Goal: Navigation & Orientation: Find specific page/section

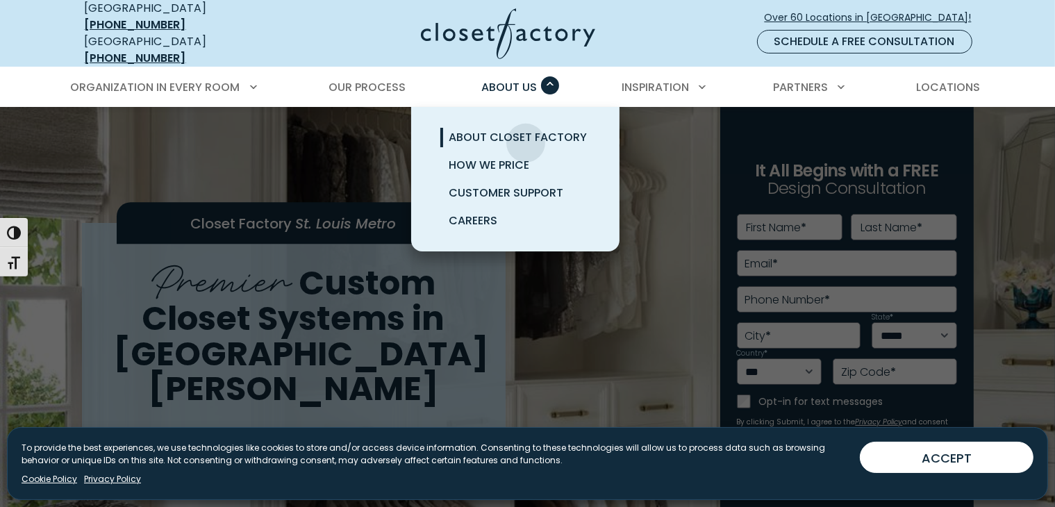
click at [526, 132] on span "About Closet Factory" at bounding box center [518, 137] width 138 height 16
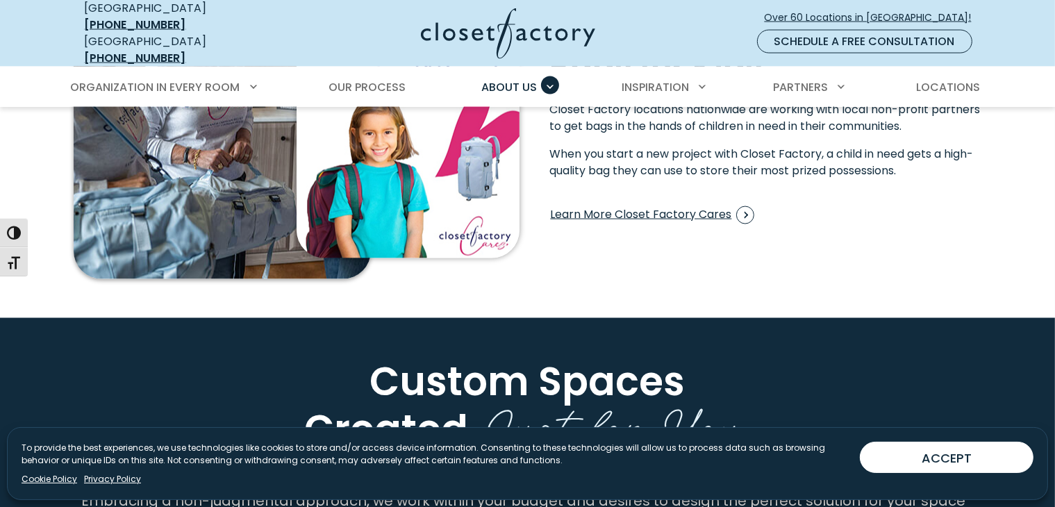
scroll to position [2290, 0]
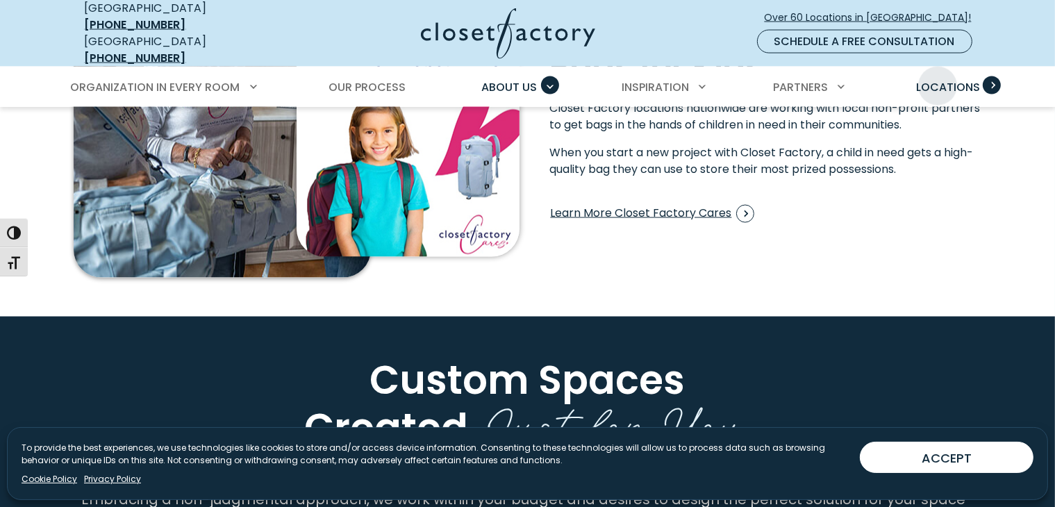
click at [939, 68] on link "Locations" at bounding box center [949, 87] width 92 height 39
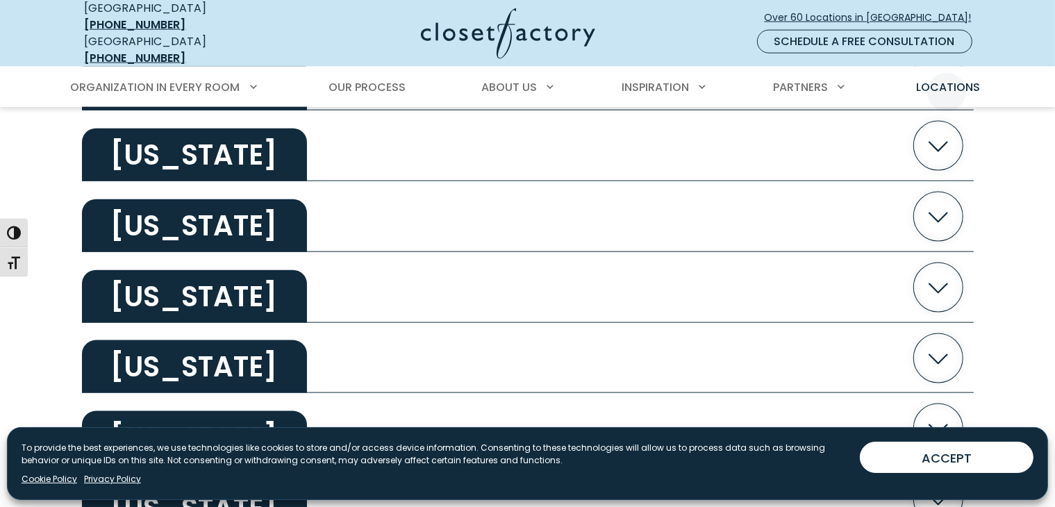
scroll to position [1668, 0]
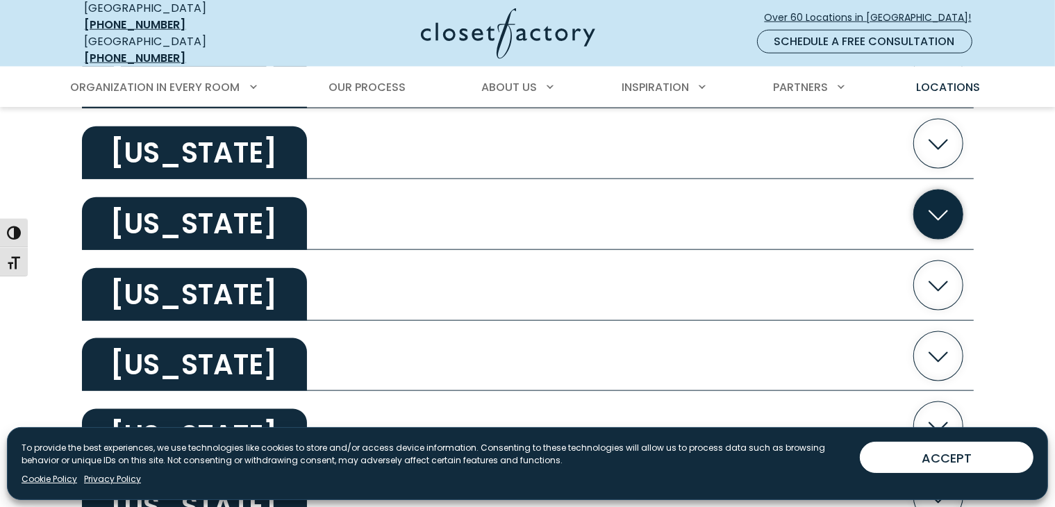
click at [945, 200] on icon "button" at bounding box center [938, 214] width 49 height 49
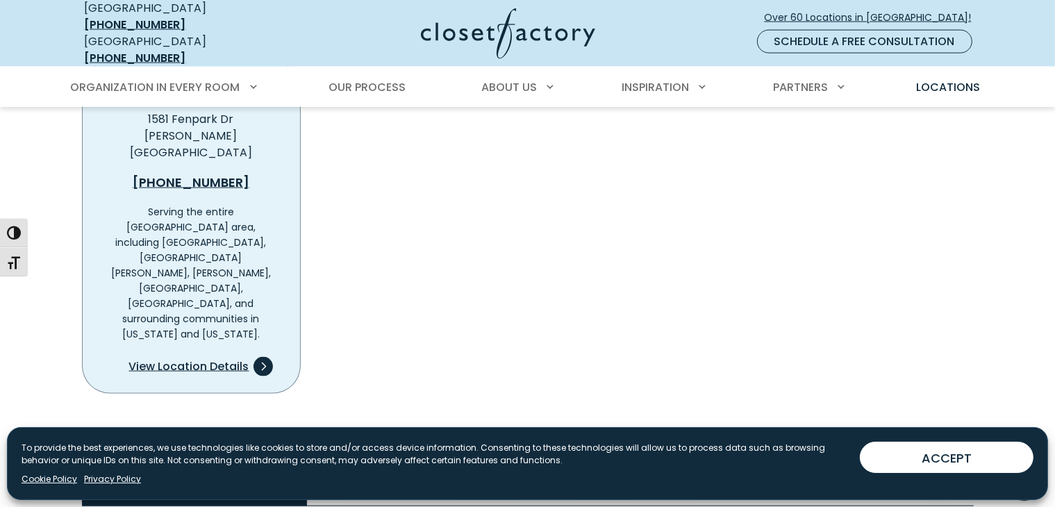
scroll to position [1876, 0]
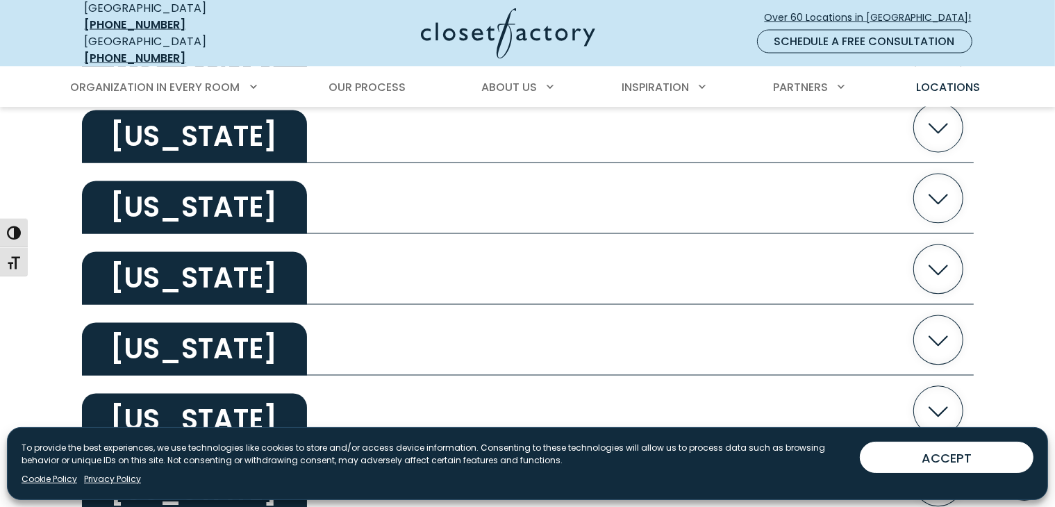
click at [431, 305] on button "[US_STATE]" at bounding box center [528, 340] width 892 height 71
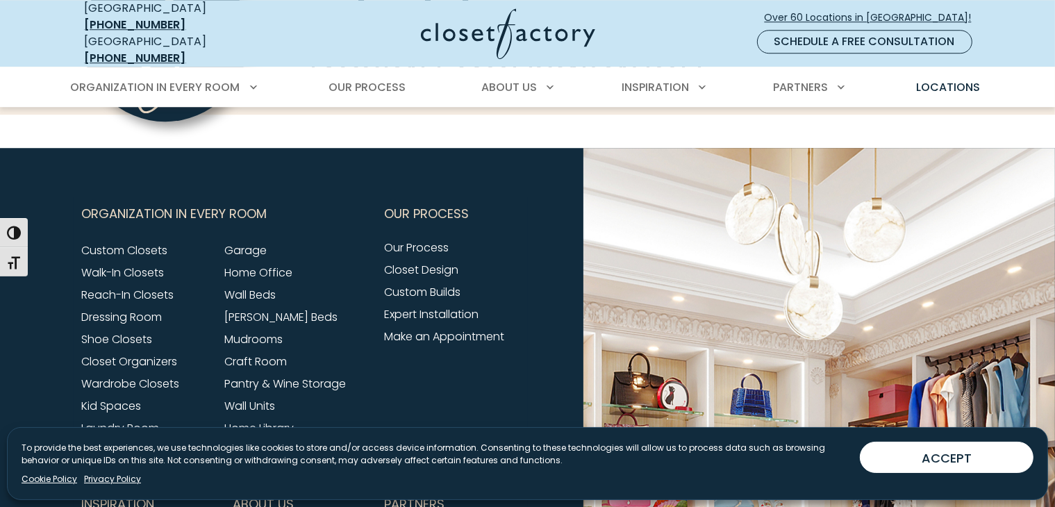
scroll to position [3960, 0]
click at [256, 486] on span "About Us" at bounding box center [263, 503] width 61 height 35
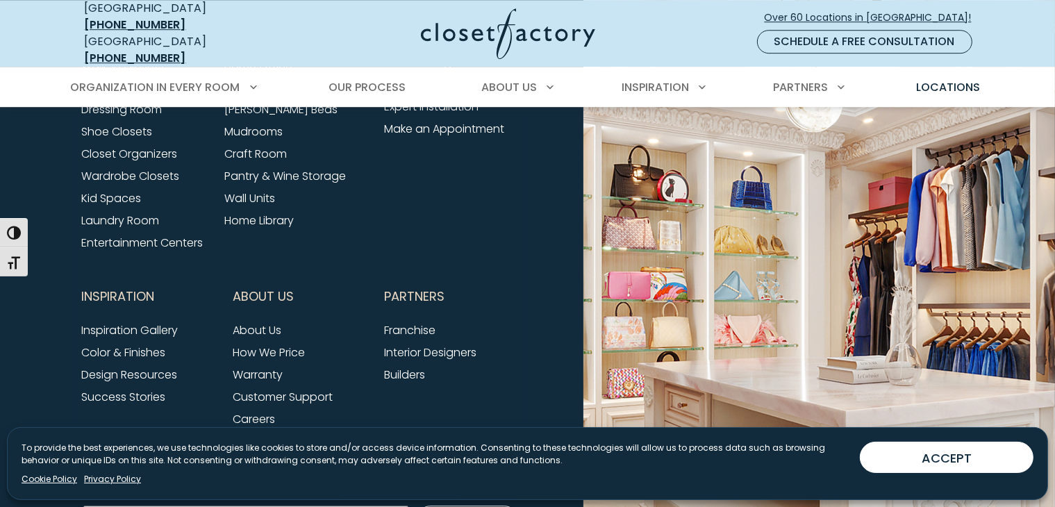
scroll to position [4168, 0]
click at [277, 322] on link "About Us" at bounding box center [257, 330] width 49 height 16
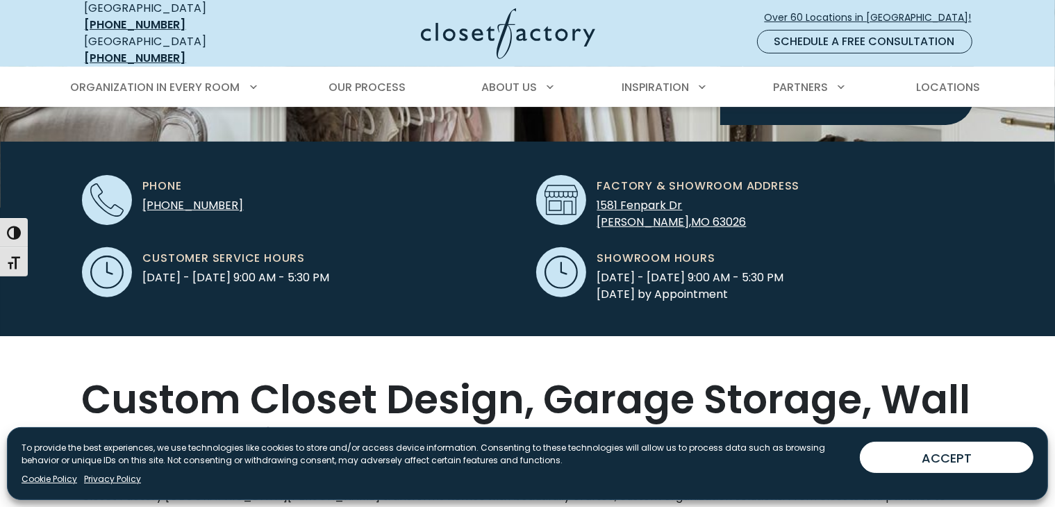
scroll to position [417, 0]
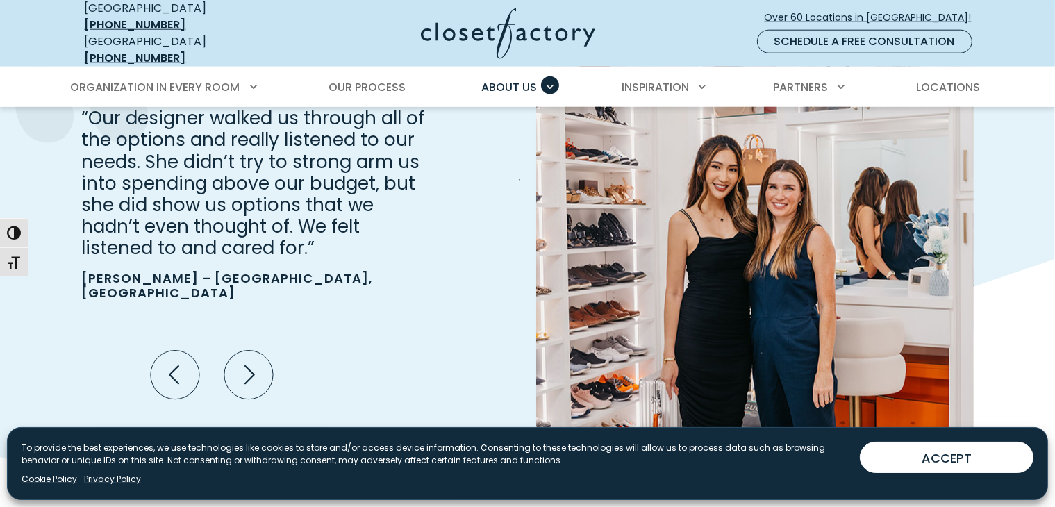
scroll to position [1665, 0]
click at [949, 79] on span "Locations" at bounding box center [948, 87] width 64 height 16
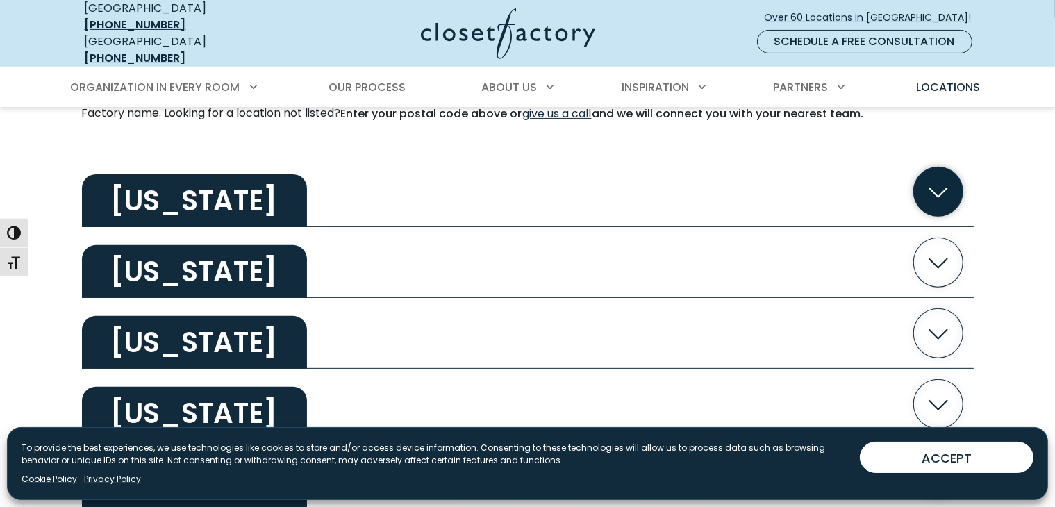
scroll to position [416, 0]
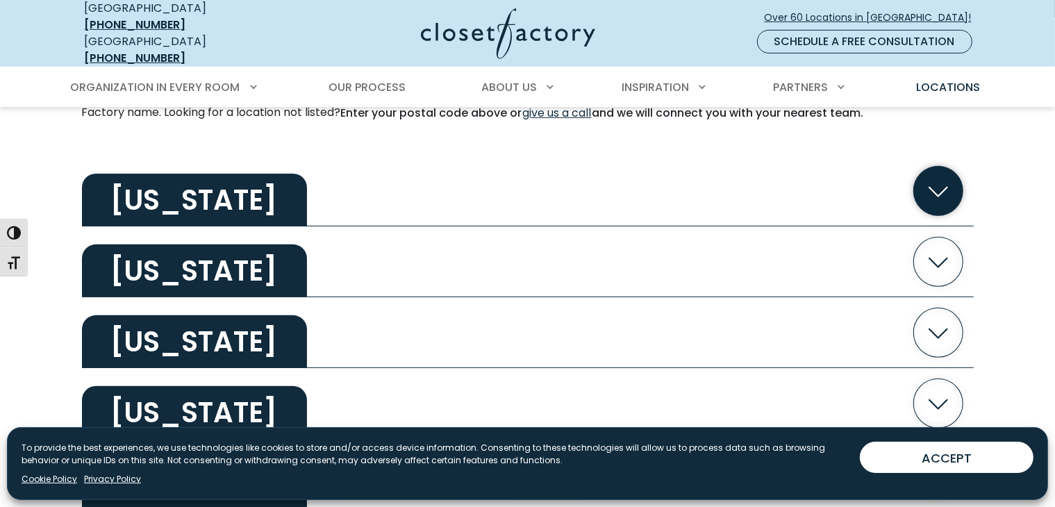
click at [429, 156] on button "[US_STATE]" at bounding box center [528, 191] width 892 height 71
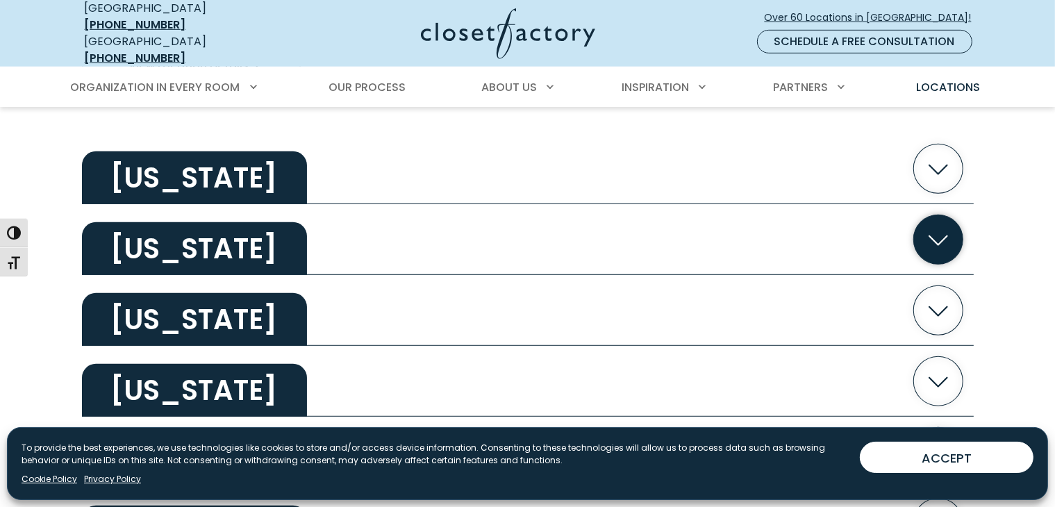
scroll to position [833, 0]
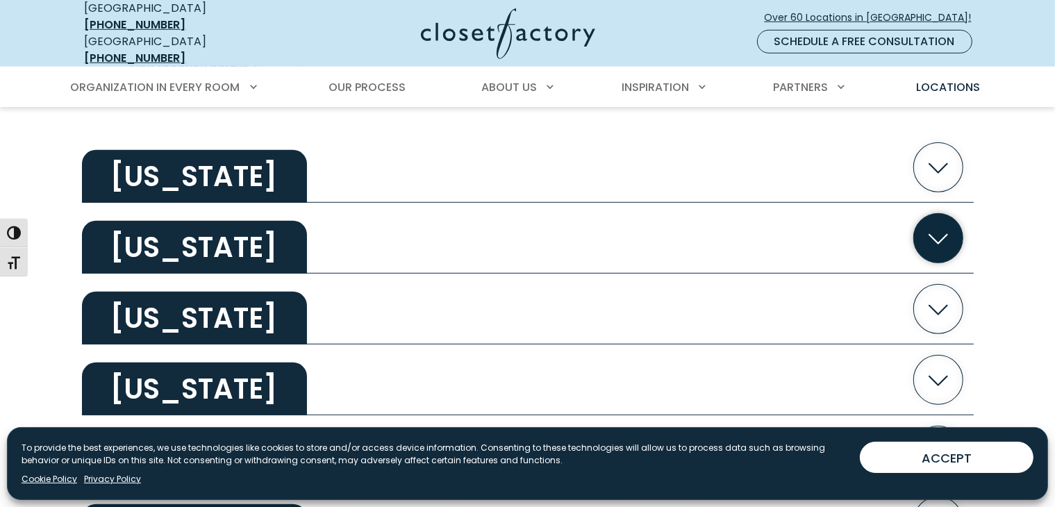
click at [241, 221] on h2 "[US_STATE]" at bounding box center [194, 247] width 225 height 53
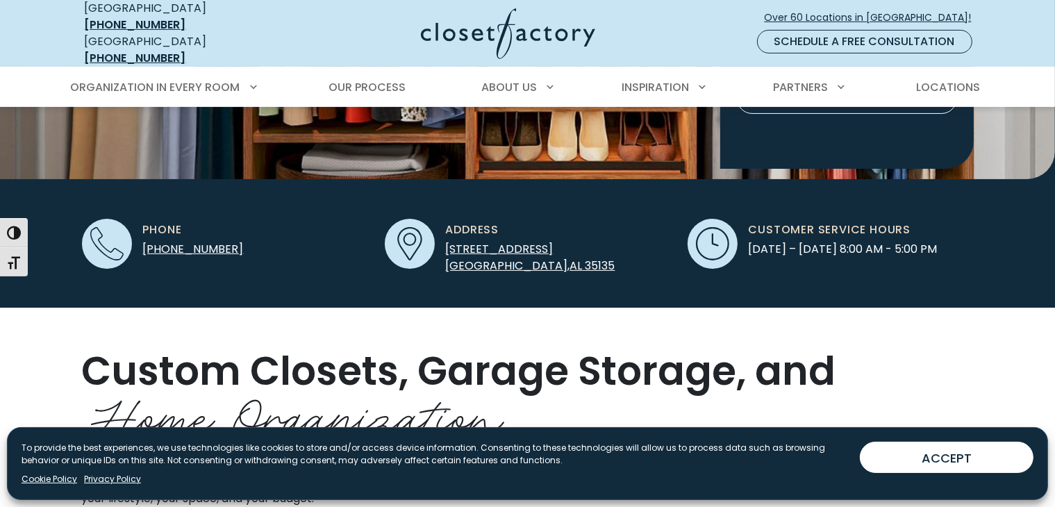
scroll to position [372, 0]
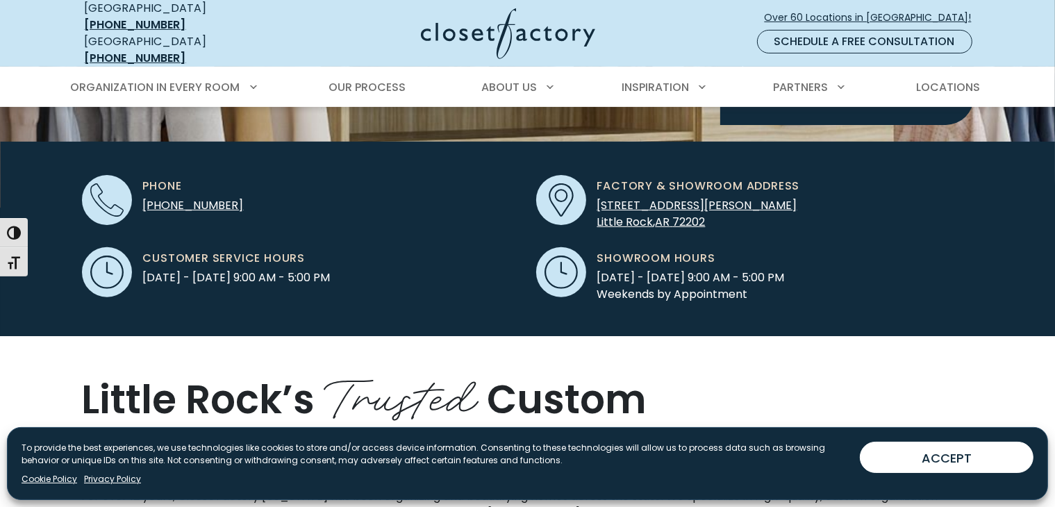
scroll to position [417, 0]
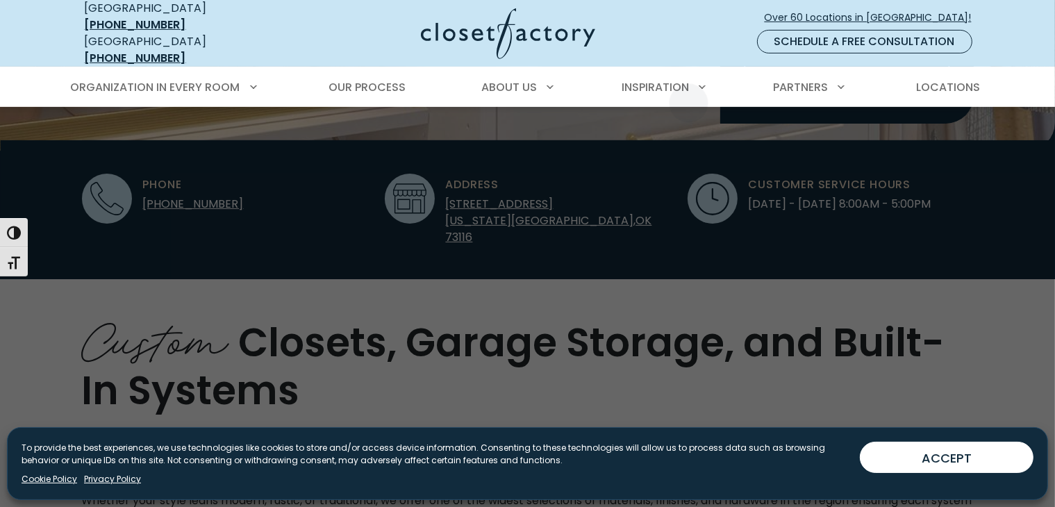
scroll to position [417, 0]
